Goal: Task Accomplishment & Management: Manage account settings

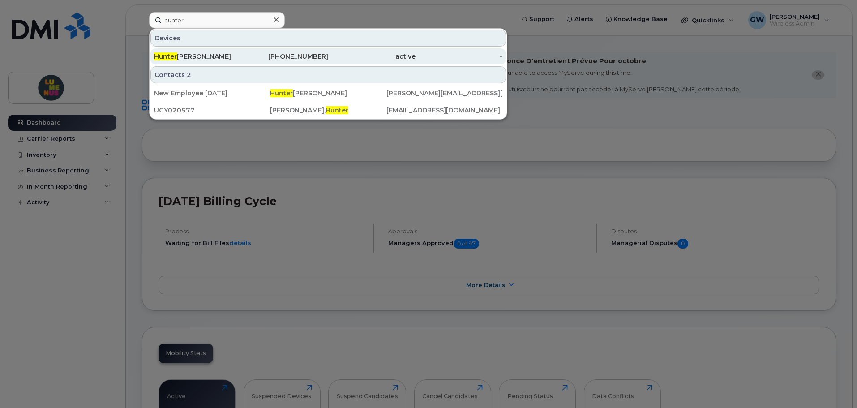
type input "hunter"
click at [206, 60] on div "Hunter Earley" at bounding box center [197, 56] width 87 height 9
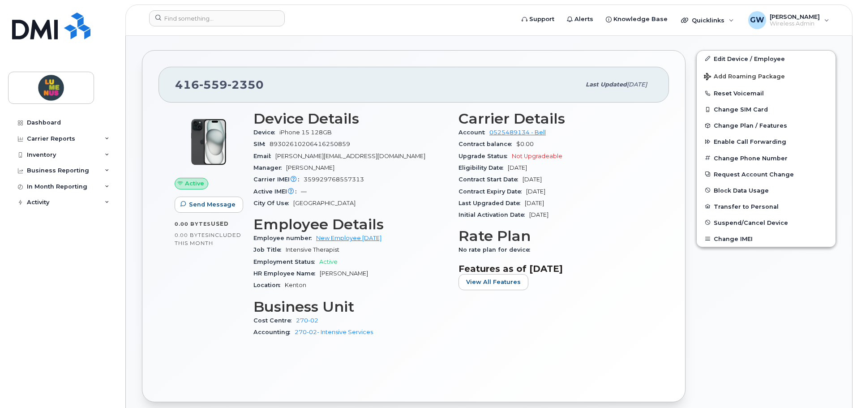
scroll to position [269, 0]
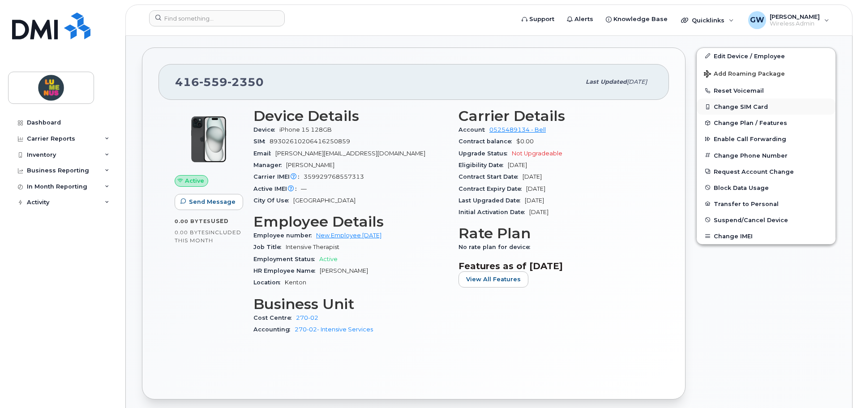
click at [728, 107] on button "Change SIM Card" at bounding box center [766, 107] width 139 height 16
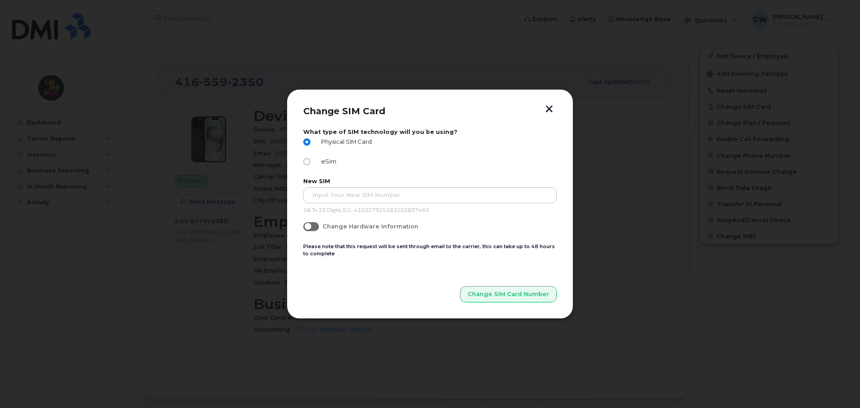
drag, startPoint x: 561, startPoint y: 119, endPoint x: 553, endPoint y: 111, distance: 11.7
click at [553, 111] on button "button" at bounding box center [548, 109] width 13 height 9
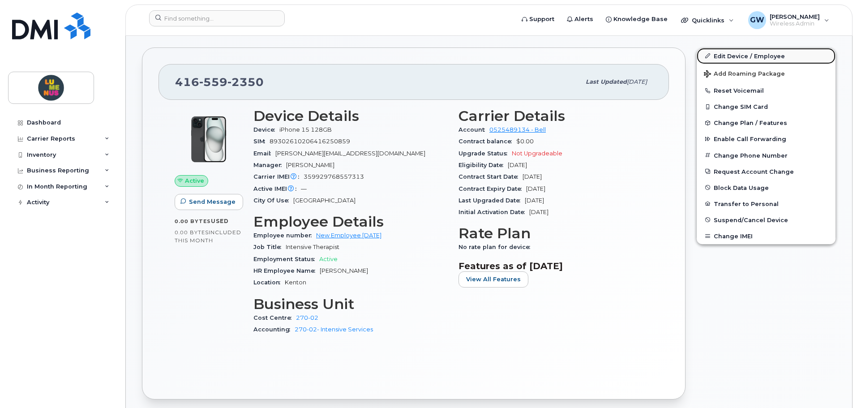
click at [734, 61] on link "Edit Device / Employee" at bounding box center [766, 56] width 139 height 16
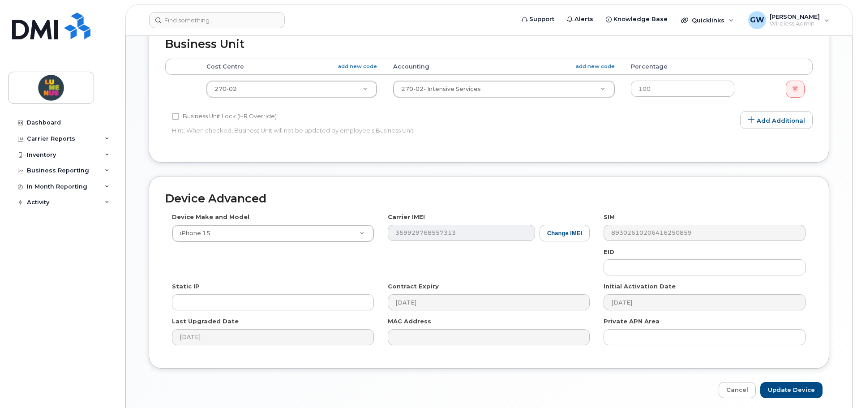
scroll to position [448, 0]
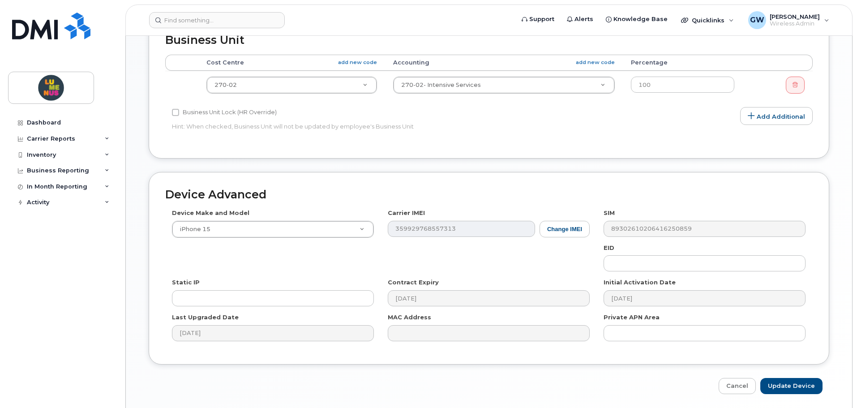
click at [590, 237] on div "Device Make and Model iPhone 15 Android TCL 502 Watch Apple Watch S9 41mm Andro…" at bounding box center [489, 278] width 648 height 139
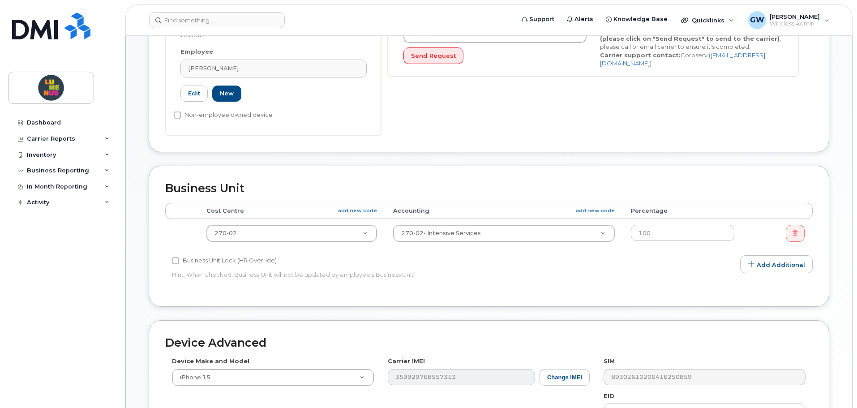
scroll to position [479, 0]
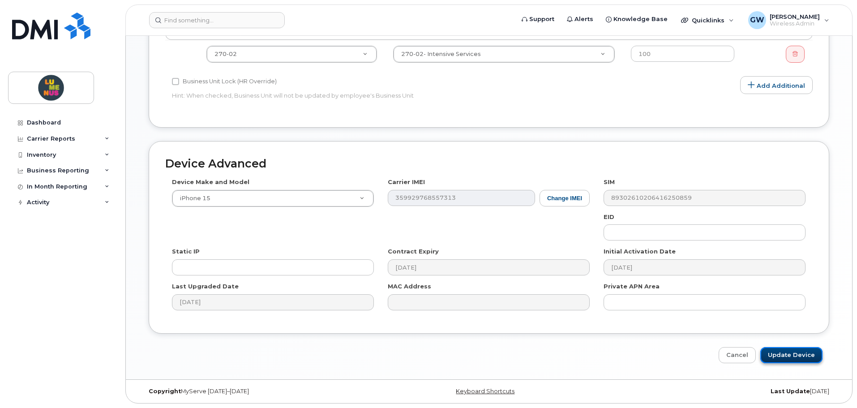
click at [773, 350] on input "Update Device" at bounding box center [791, 355] width 62 height 17
type input "Saving..."
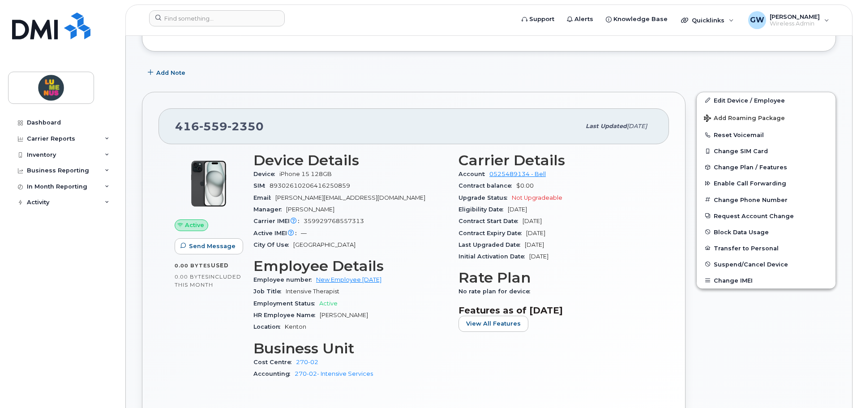
scroll to position [224, 0]
click at [744, 100] on link "Edit Device / Employee" at bounding box center [766, 101] width 139 height 16
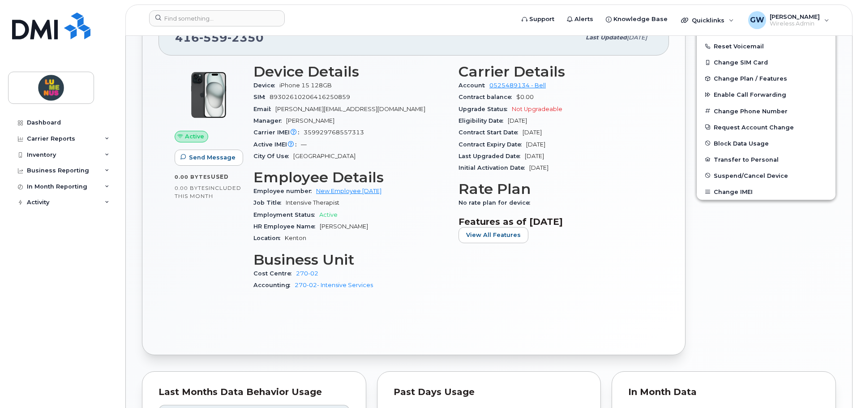
scroll to position [314, 0]
click at [734, 64] on button "Change SIM Card" at bounding box center [766, 62] width 139 height 16
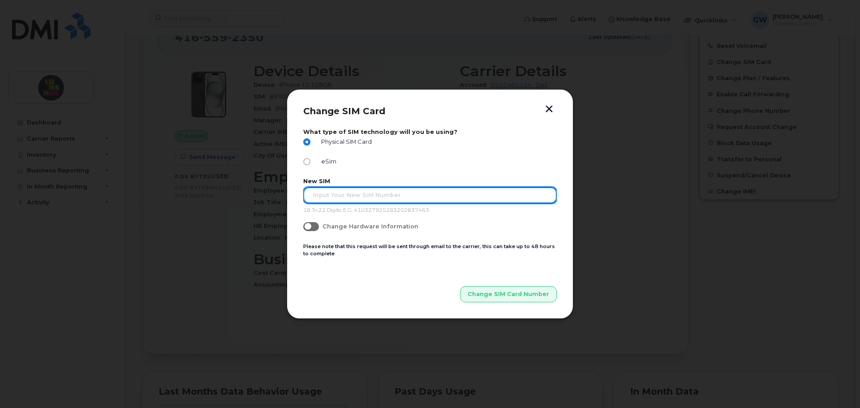
click at [364, 195] on input "text" at bounding box center [429, 195] width 253 height 16
type input "89302610207734760066"
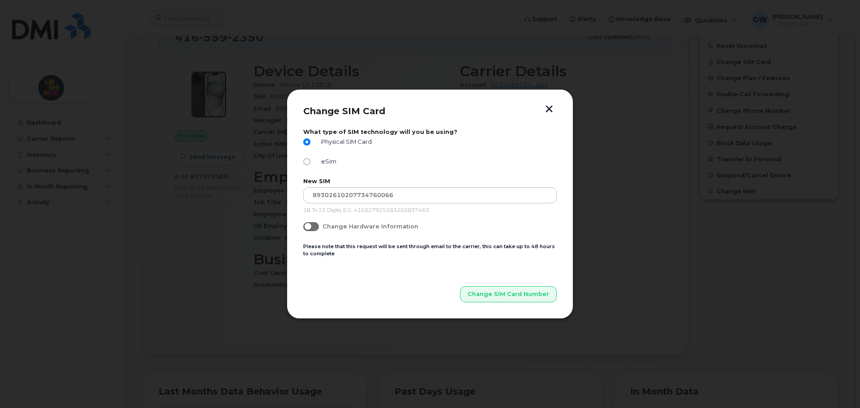
drag, startPoint x: 401, startPoint y: 197, endPoint x: 395, endPoint y: 204, distance: 9.2
click at [395, 204] on div "New SIM 89302610207734760066 18 To 22 Digits, E.G. 410327925283202837463" at bounding box center [429, 196] width 253 height 36
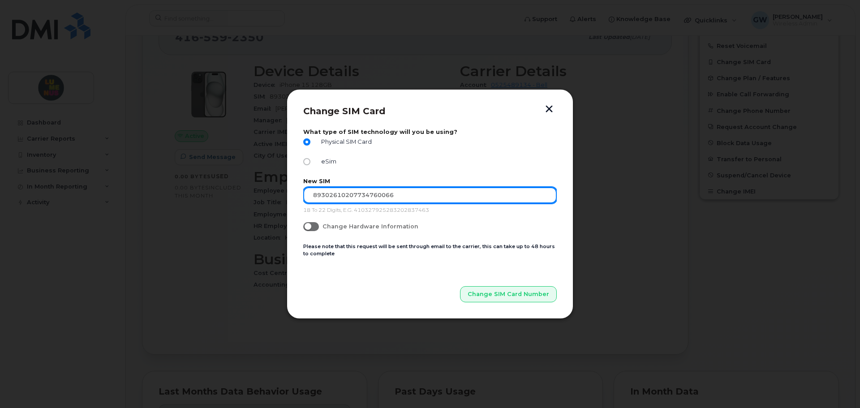
drag, startPoint x: 398, startPoint y: 194, endPoint x: 304, endPoint y: 210, distance: 95.8
click at [304, 210] on div "New SIM 89302610207734760066 18 To 22 Digits, E.G. 410327925283202837463" at bounding box center [429, 196] width 253 height 36
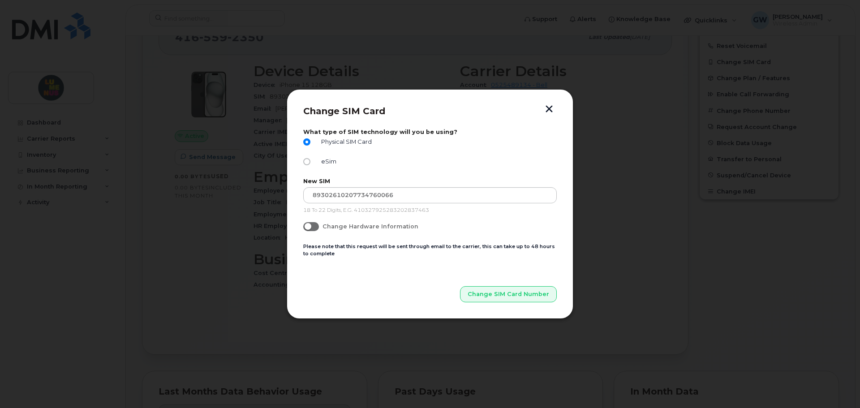
click at [549, 111] on button "button" at bounding box center [548, 109] width 13 height 9
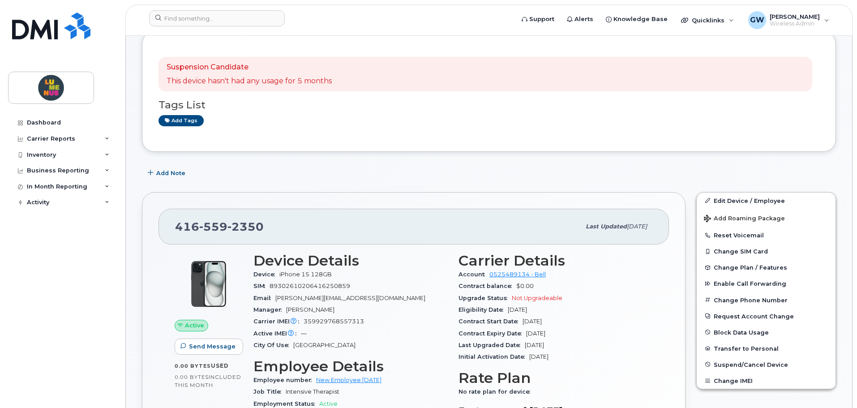
scroll to position [0, 0]
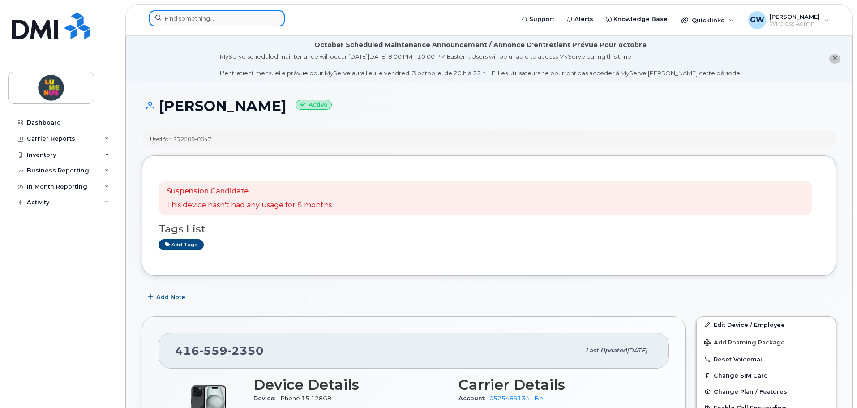
click at [190, 12] on input at bounding box center [217, 18] width 136 height 16
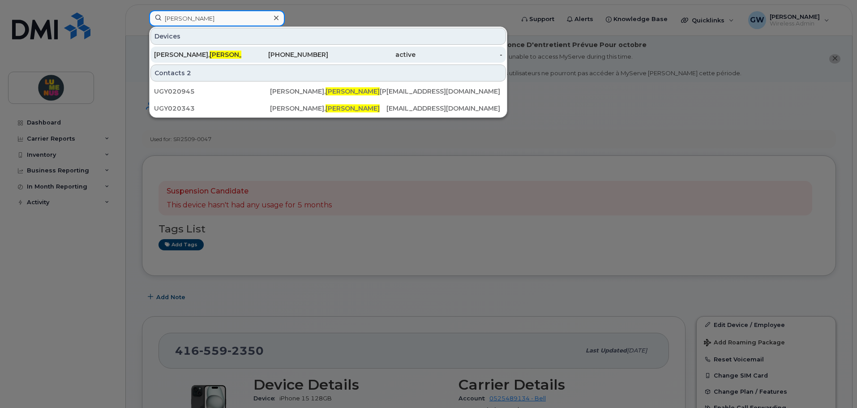
type input "ciara"
click at [198, 56] on div "Kenny, Ciara" at bounding box center [197, 54] width 87 height 9
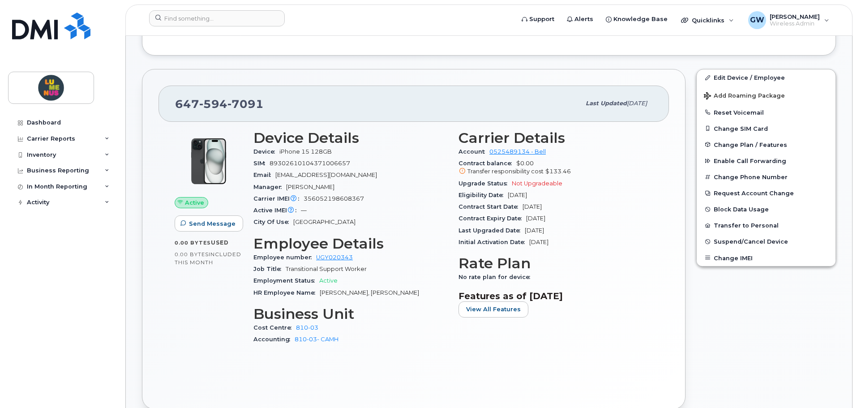
scroll to position [314, 0]
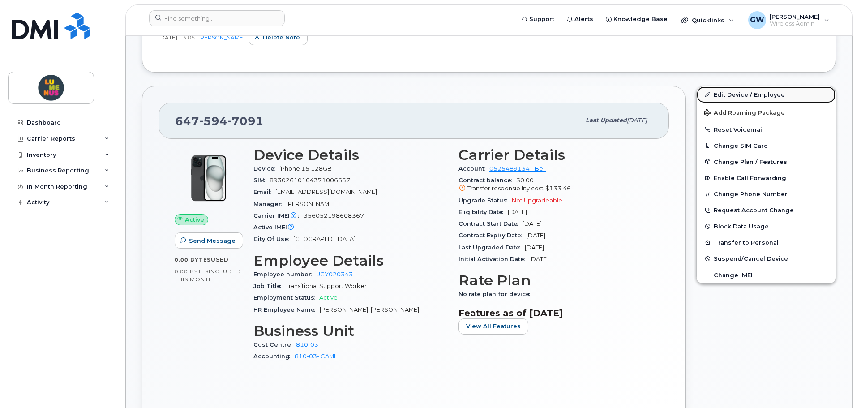
click at [743, 94] on link "Edit Device / Employee" at bounding box center [766, 94] width 139 height 16
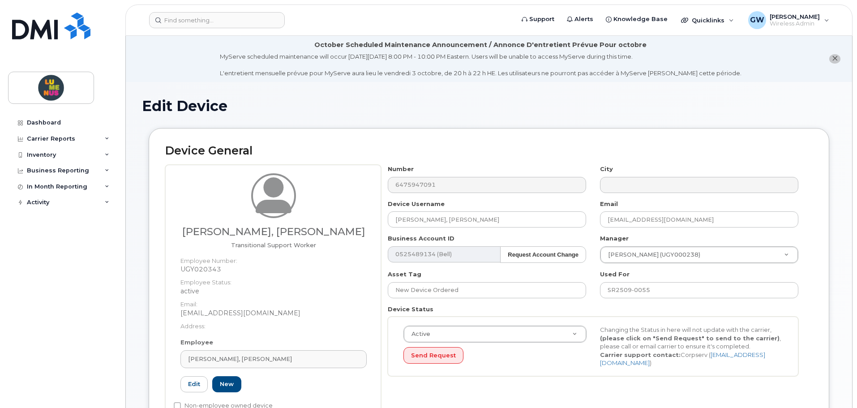
click at [316, 112] on h1 "Edit Device" at bounding box center [489, 106] width 694 height 16
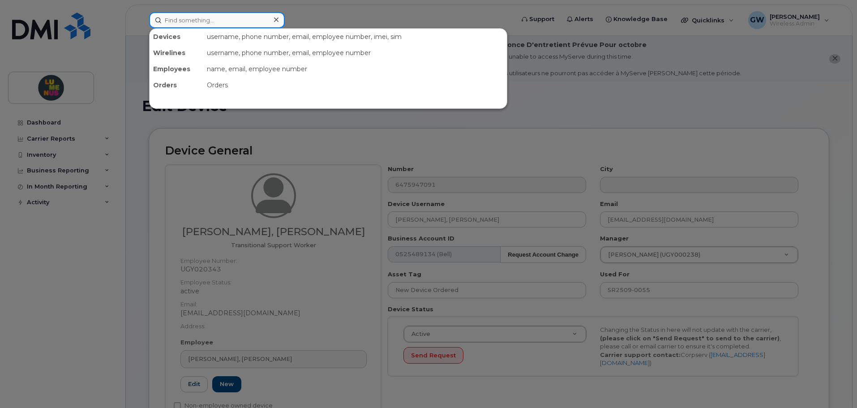
click at [189, 21] on input at bounding box center [217, 20] width 136 height 16
click at [423, 114] on div at bounding box center [428, 204] width 857 height 408
